Goal: Transaction & Acquisition: Purchase product/service

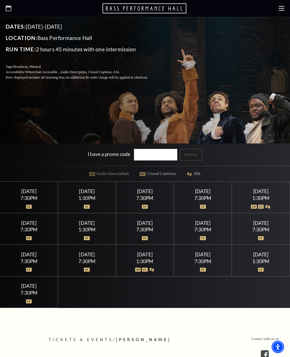
scroll to position [159, 0]
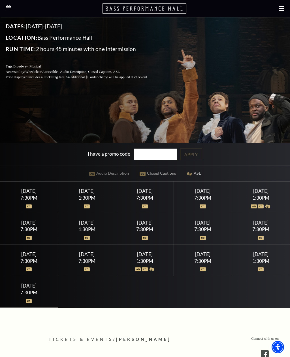
click at [261, 194] on div "Saturday July 18" at bounding box center [261, 191] width 44 height 6
click at [256, 208] on div "Saturday July 18 1:30PM" at bounding box center [261, 197] width 58 height 31
click at [260, 194] on div "Saturday July 18" at bounding box center [261, 191] width 44 height 6
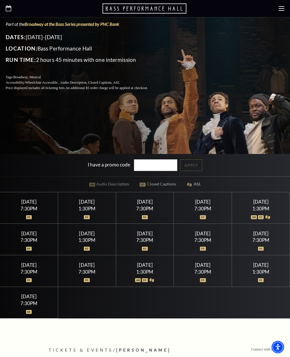
scroll to position [148, 0]
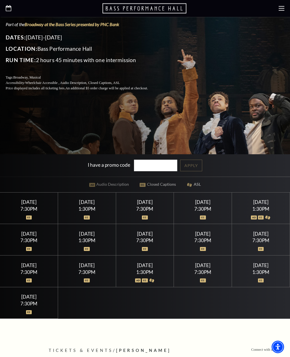
click at [263, 212] on div "1:30PM" at bounding box center [261, 209] width 44 height 5
click at [267, 217] on div at bounding box center [261, 215] width 44 height 6
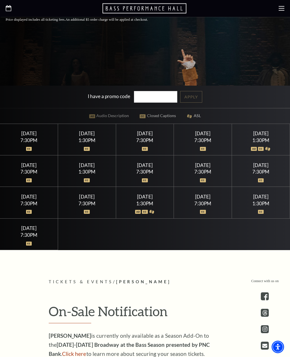
scroll to position [217, 0]
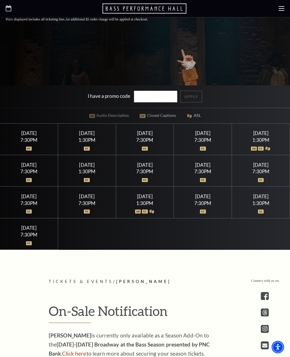
click at [229, 155] on div "Friday July 17 7:30PM" at bounding box center [203, 139] width 58 height 31
click at [224, 148] on div at bounding box center [203, 145] width 44 height 6
click at [248, 136] on div "Saturday July 18" at bounding box center [261, 133] width 44 height 6
click at [187, 108] on div "I have a promo code Apply" at bounding box center [145, 96] width 290 height 22
click at [163, 102] on input "I have a promo code" at bounding box center [156, 97] width 44 height 12
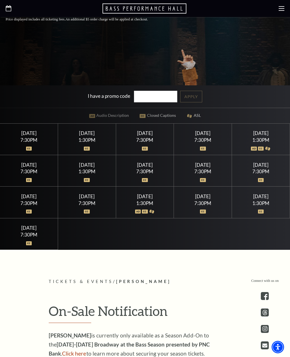
click at [254, 151] on img at bounding box center [254, 149] width 6 height 4
click at [258, 148] on div at bounding box center [261, 145] width 44 height 6
click at [253, 142] on div "1:30PM" at bounding box center [261, 140] width 44 height 5
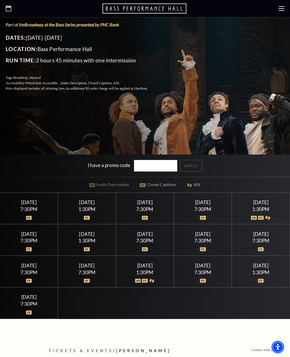
click at [211, 241] on div "Tuesday July 21 7:30PM" at bounding box center [203, 239] width 58 height 31
click at [210, 244] on div "Tuesday July 21 7:30PM" at bounding box center [203, 239] width 58 height 31
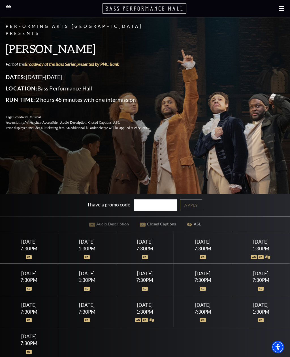
scroll to position [109, 0]
click at [195, 231] on div "Performing Arts Fort Worth Presents Hamilton Part of the Broadway at the Bass S…" at bounding box center [145, 133] width 290 height 450
click at [164, 263] on div "Thursday July 16 7:30PM" at bounding box center [145, 247] width 58 height 31
click at [134, 291] on div "Sunday July 19 7:30PM" at bounding box center [145, 278] width 58 height 31
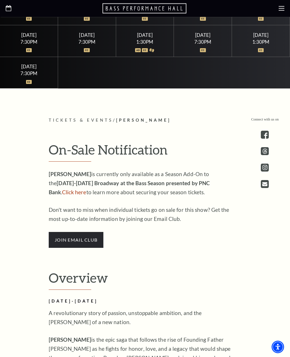
scroll to position [380, 0]
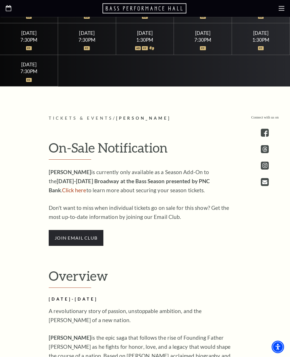
click at [87, 194] on link "Click here" at bounding box center [74, 190] width 24 height 7
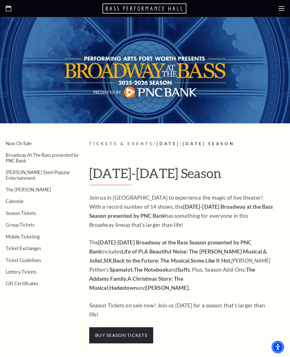
click at [121, 327] on span "buy season tickets" at bounding box center [121, 335] width 64 height 16
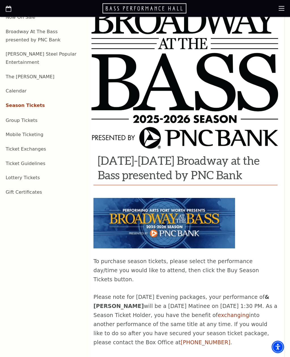
scroll to position [210, 0]
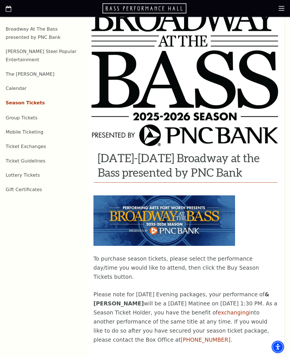
click at [21, 100] on link "Season Tickets" at bounding box center [25, 102] width 39 height 5
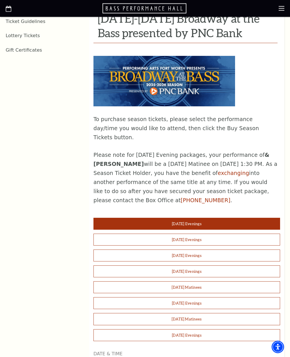
scroll to position [351, 0]
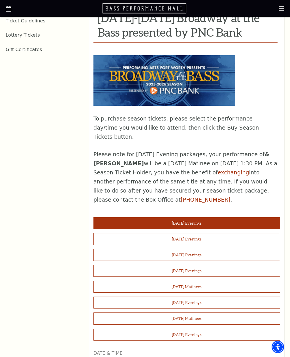
click at [149, 297] on button "[DATE] Evenings" at bounding box center [187, 303] width 187 height 12
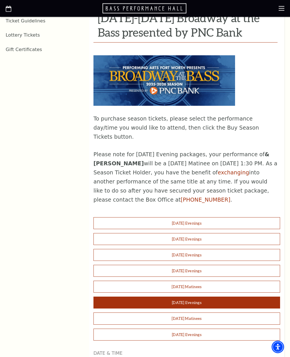
scroll to position [351, 0]
click at [145, 297] on button "[DATE] Evenings" at bounding box center [187, 303] width 187 height 12
click at [188, 297] on button "[DATE] Evenings" at bounding box center [187, 303] width 187 height 12
click at [189, 297] on button "[DATE] Evenings" at bounding box center [187, 303] width 187 height 12
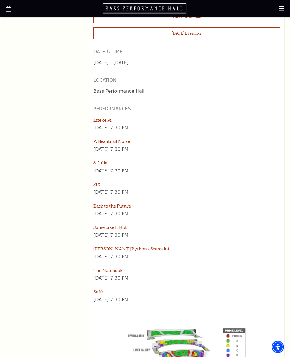
scroll to position [658, 0]
